Goal: Check status: Verify the current state of an ongoing process or item

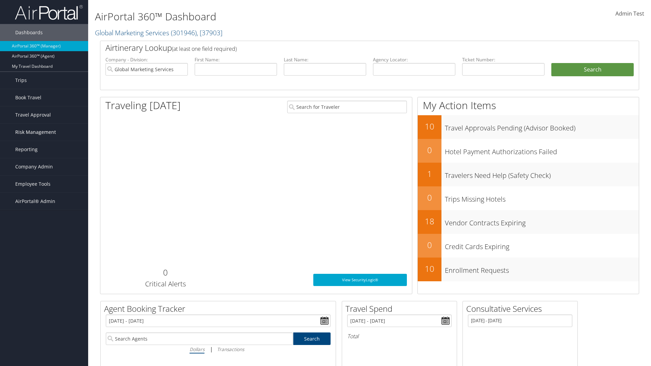
click at [44, 132] on span "Risk Management" at bounding box center [35, 132] width 41 height 17
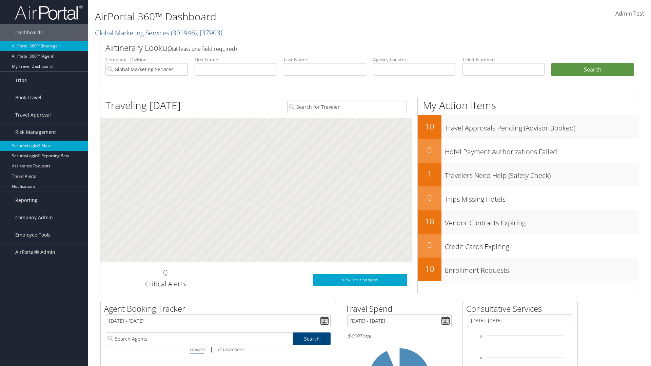
click at [44, 146] on link "SecurityLogic® Map" at bounding box center [44, 146] width 88 height 10
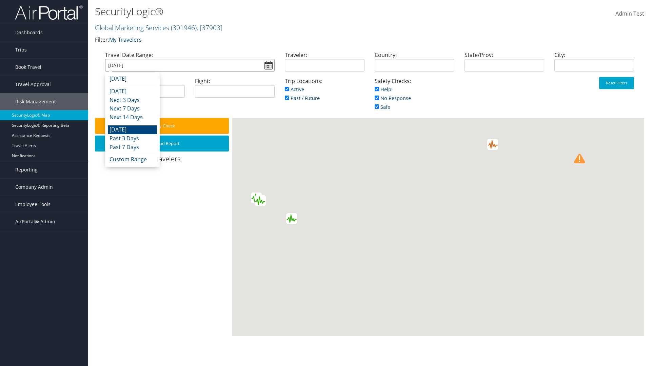
click at [190, 65] on input "[DATE]" at bounding box center [190, 65] width 170 height 13
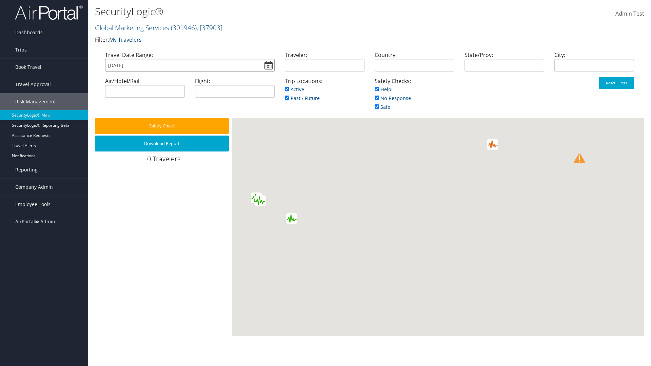
click at [190, 65] on input "[DATE]" at bounding box center [190, 65] width 170 height 13
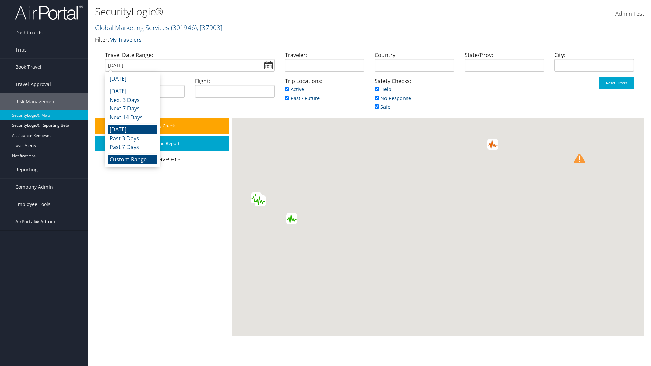
click at [132, 159] on li "Custom Range" at bounding box center [132, 159] width 49 height 9
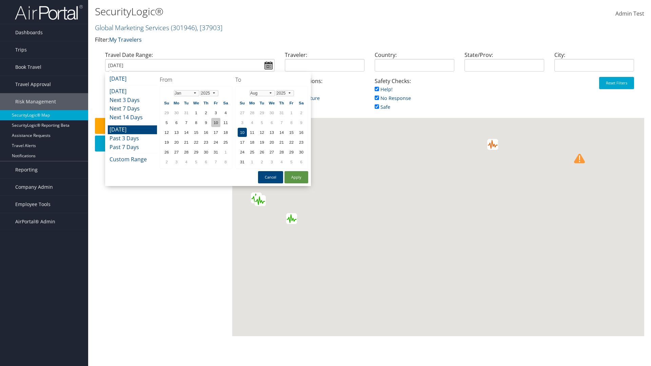
click at [216, 122] on td "10" at bounding box center [215, 122] width 9 height 9
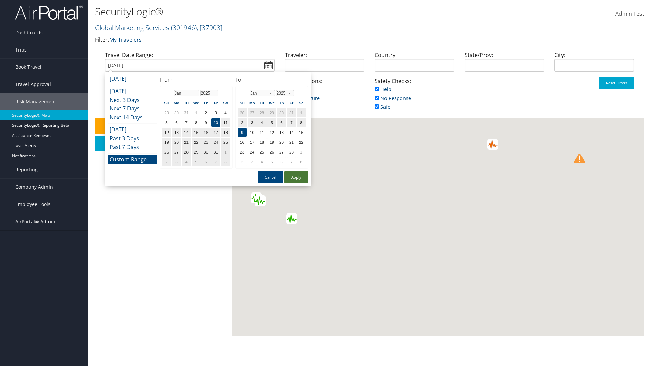
click at [297, 177] on button "Apply" at bounding box center [297, 177] width 24 height 12
type input "[DATE]"
